Goal: Information Seeking & Learning: Find specific fact

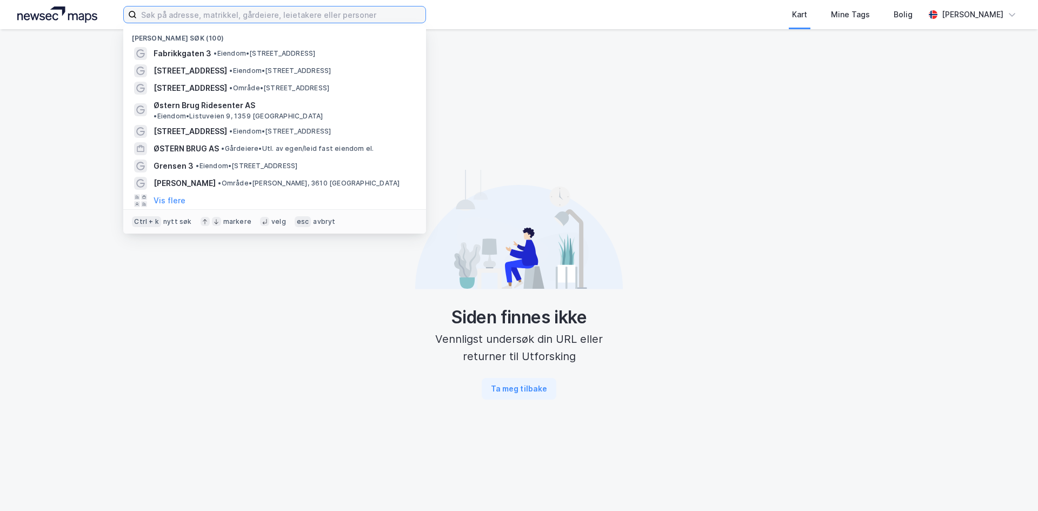
click at [248, 17] on input at bounding box center [281, 14] width 289 height 16
click at [210, 65] on span "[STREET_ADDRESS]" at bounding box center [191, 70] width 74 height 13
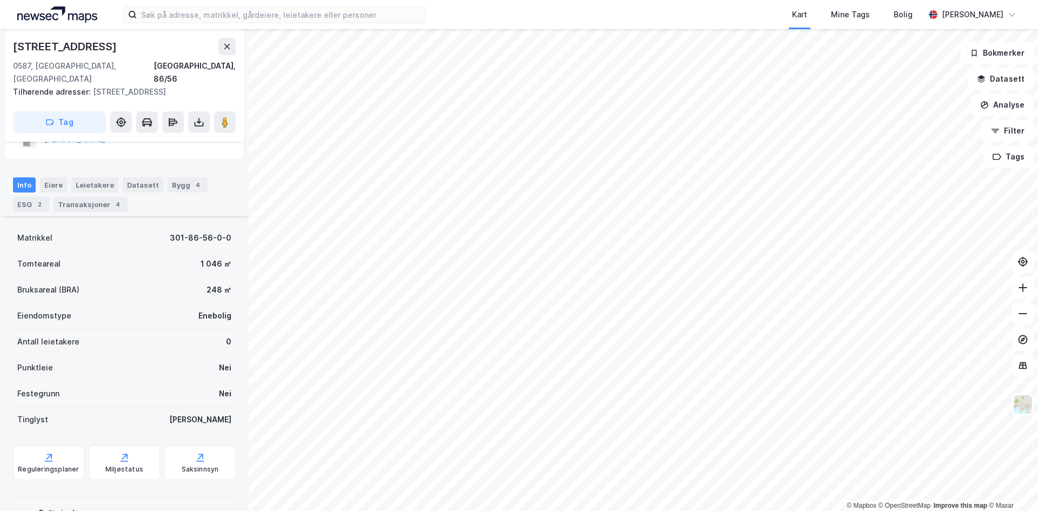
scroll to position [123, 0]
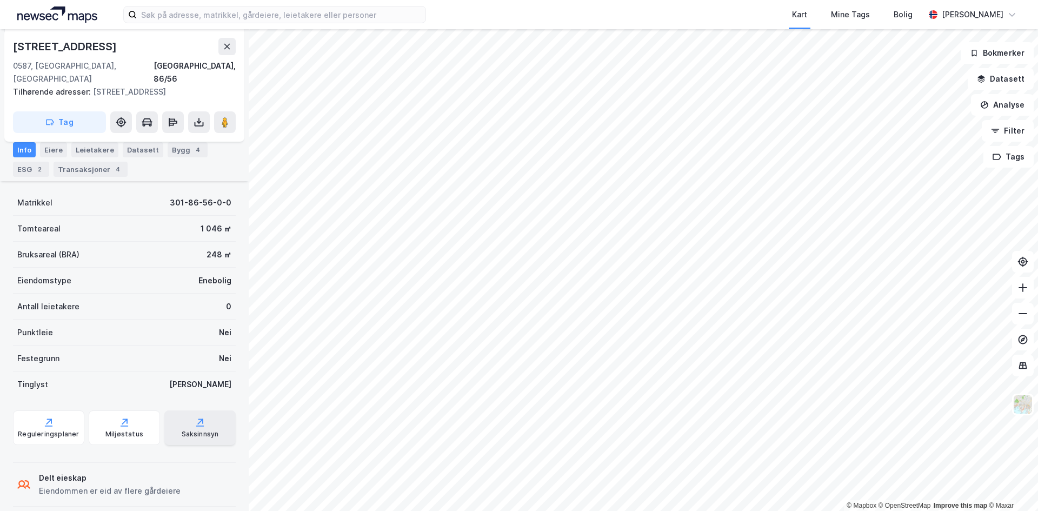
click at [188, 415] on div "Saksinnsyn" at bounding box center [199, 427] width 71 height 35
